Goal: Task Accomplishment & Management: Manage account settings

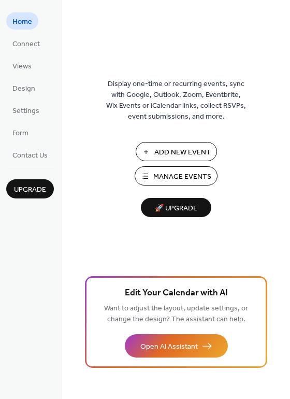
click at [206, 171] on span "Manage Events" at bounding box center [182, 176] width 58 height 11
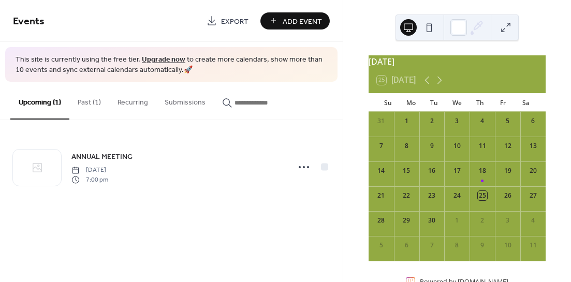
click at [90, 101] on button "Past (1)" at bounding box center [89, 100] width 40 height 37
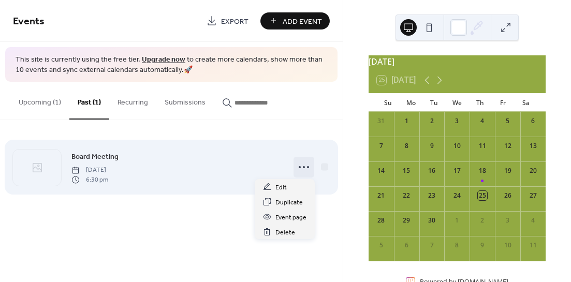
click at [303, 166] on circle at bounding box center [304, 167] width 2 height 2
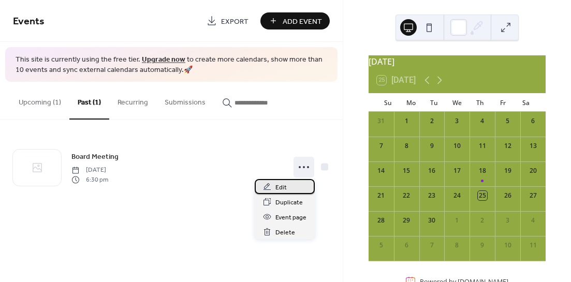
click at [283, 186] on span "Edit" at bounding box center [280, 187] width 11 height 11
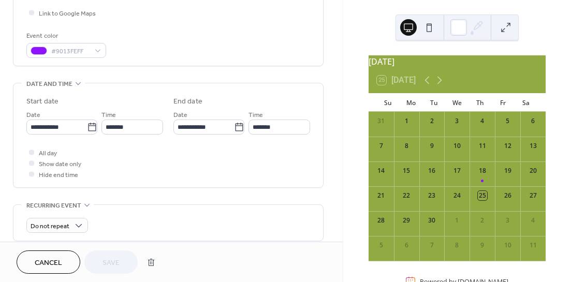
scroll to position [290, 0]
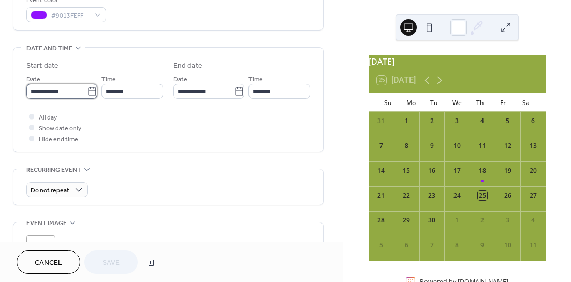
click at [60, 92] on input "**********" at bounding box center [56, 91] width 61 height 15
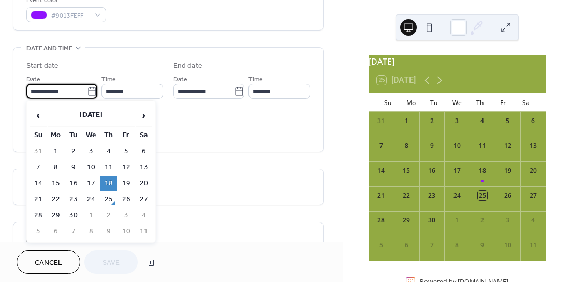
scroll to position [0, 0]
click at [143, 116] on span "›" at bounding box center [144, 115] width 16 height 21
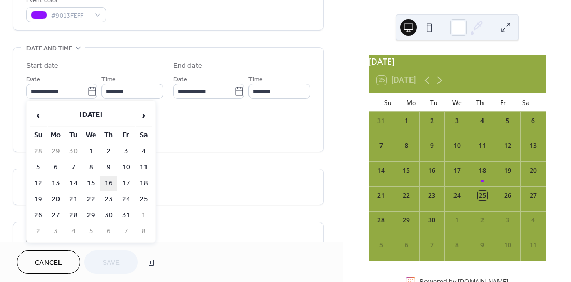
click at [109, 182] on td "16" at bounding box center [108, 183] width 17 height 15
type input "**********"
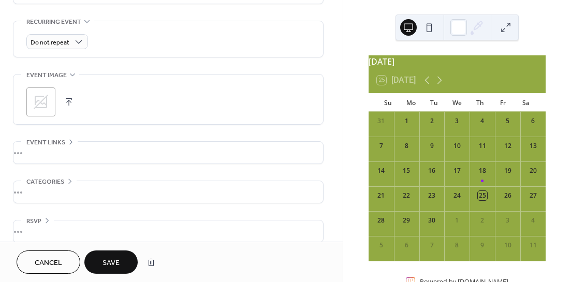
scroll to position [447, 0]
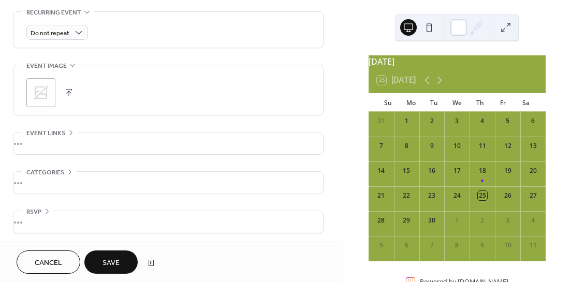
click at [116, 260] on span "Save" at bounding box center [111, 263] width 17 height 11
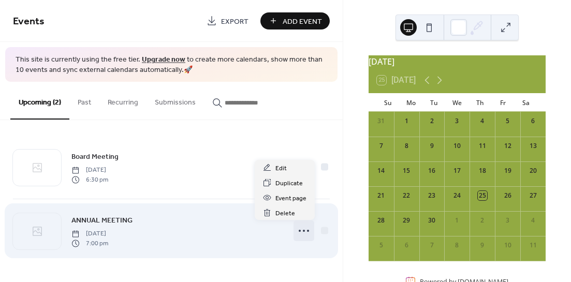
click at [304, 230] on circle at bounding box center [304, 231] width 2 height 2
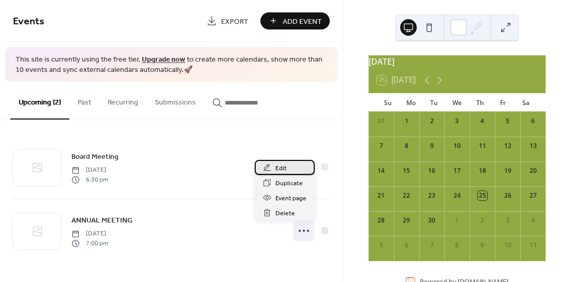
click at [287, 166] on div "Edit" at bounding box center [285, 167] width 60 height 15
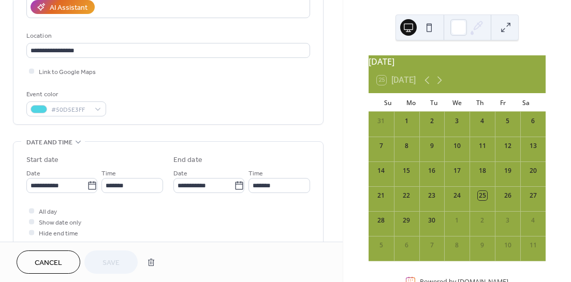
scroll to position [249, 0]
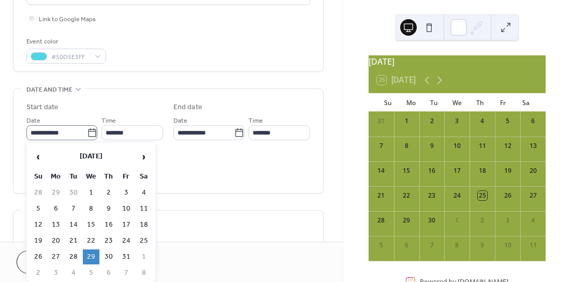
click at [89, 132] on icon at bounding box center [92, 133] width 10 height 10
click at [87, 132] on input "**********" at bounding box center [56, 132] width 61 height 15
click at [94, 254] on td "29" at bounding box center [91, 257] width 17 height 15
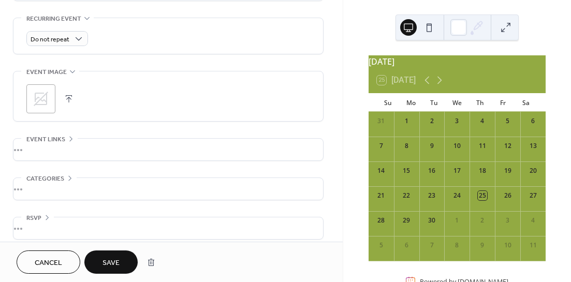
scroll to position [447, 0]
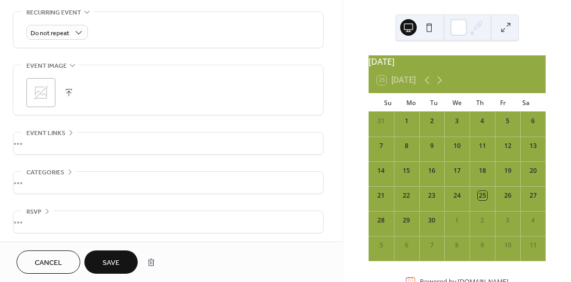
click at [119, 258] on span "Save" at bounding box center [111, 263] width 17 height 11
